Goal: Information Seeking & Learning: Stay updated

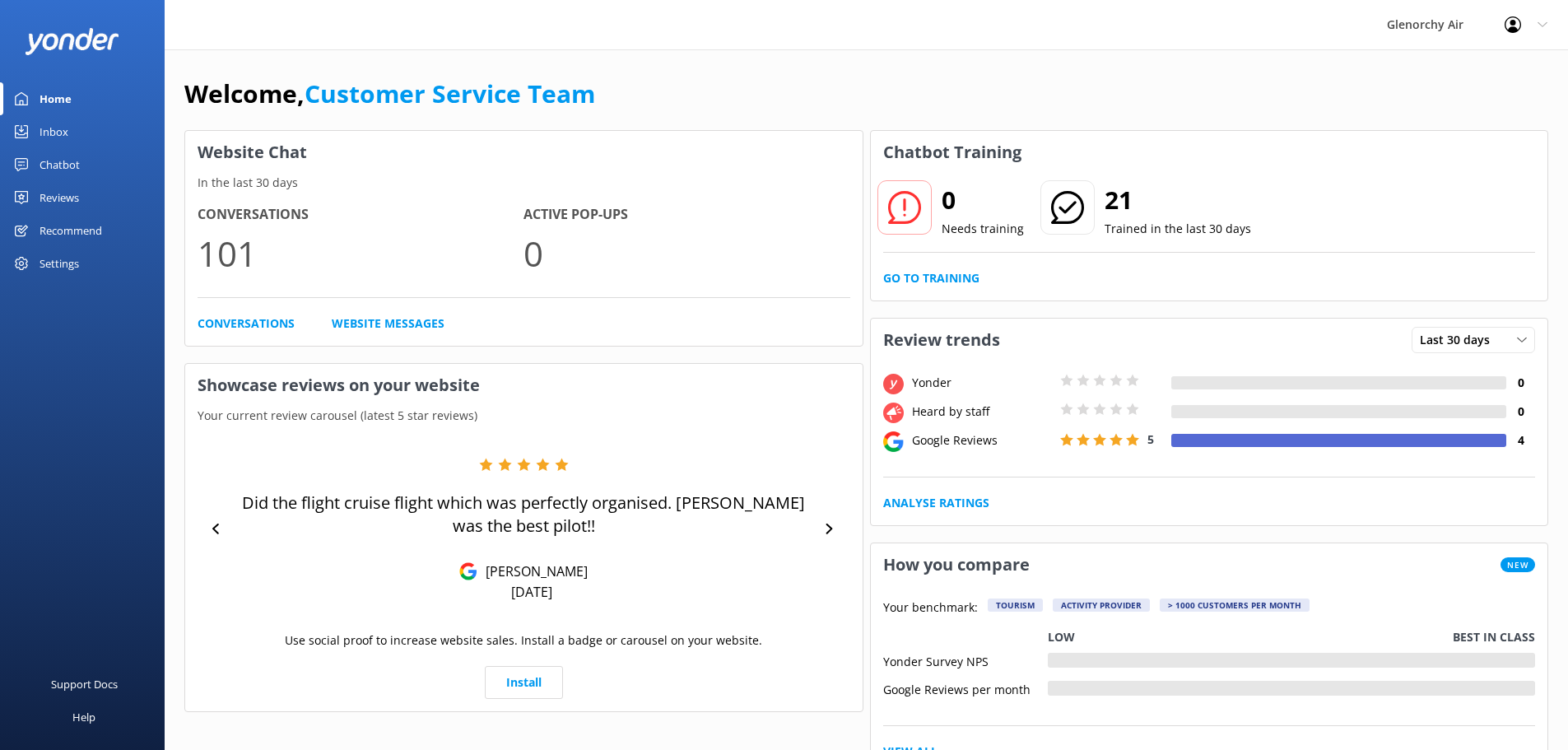
click at [54, 197] on div "Reviews" at bounding box center [59, 197] width 39 height 33
